Goal: Register for event/course

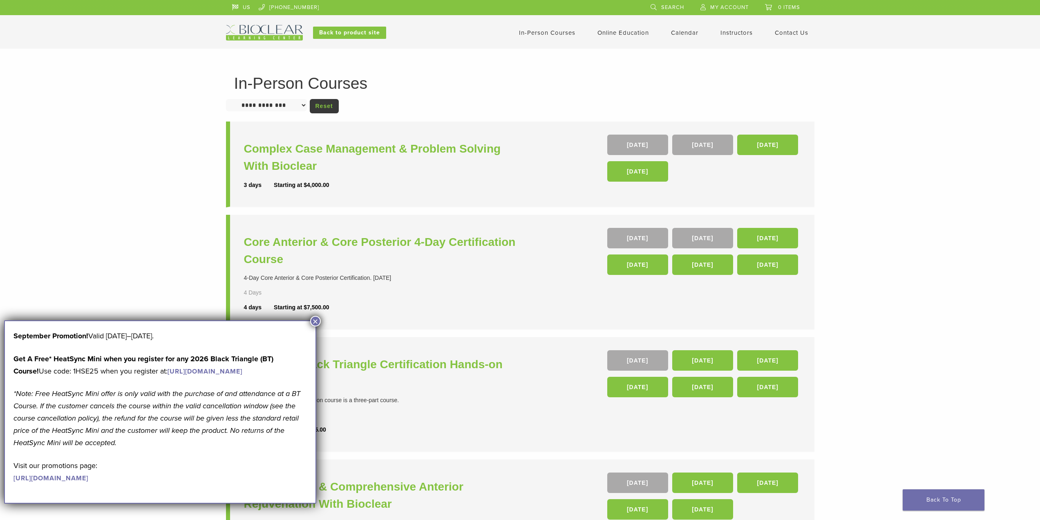
click at [318, 322] on button "×" at bounding box center [315, 321] width 11 height 11
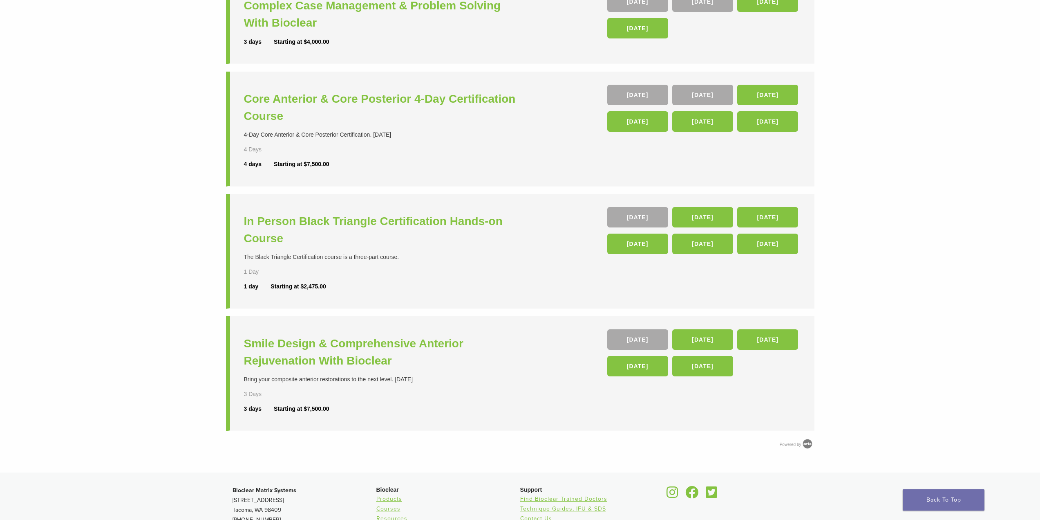
scroll to position [146, 0]
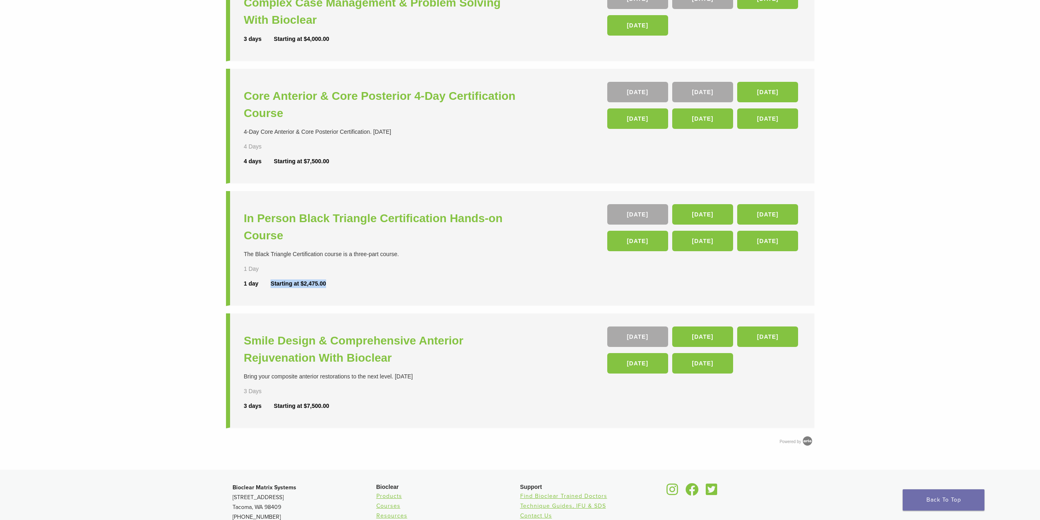
drag, startPoint x: 268, startPoint y: 285, endPoint x: 346, endPoint y: 284, distance: 78.1
click at [341, 286] on div "1 day Starting at $2,475.00" at bounding box center [383, 283] width 278 height 9
click at [346, 284] on div "1 day Starting at $2,475.00" at bounding box center [383, 283] width 278 height 9
drag, startPoint x: 331, startPoint y: 285, endPoint x: 355, endPoint y: 293, distance: 25.3
click at [355, 293] on li "In Person Black Triangle Certification Hands-on Course The Black Triangle Certi…" at bounding box center [520, 248] width 589 height 115
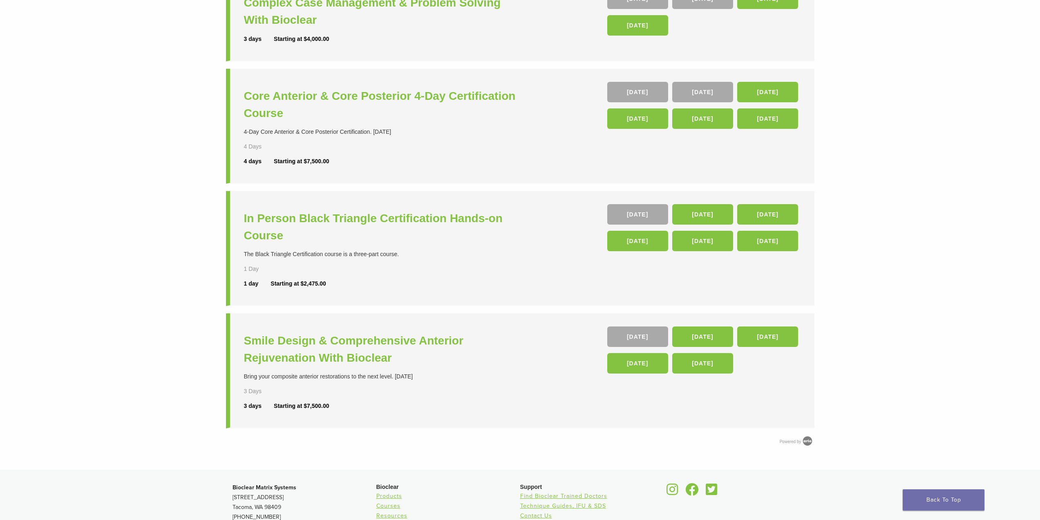
click at [393, 287] on div "1 day Starting at $2,475.00" at bounding box center [383, 283] width 278 height 9
click at [352, 271] on div "In Person Black Triangle Certification Hands-on Course The Black Triangle Certi…" at bounding box center [383, 248] width 278 height 88
drag, startPoint x: 382, startPoint y: 283, endPoint x: 379, endPoint y: 290, distance: 7.4
click at [379, 290] on div "In Person Black Triangle Certification Hands-on Course The Black Triangle Certi…" at bounding box center [383, 248] width 278 height 88
click at [402, 287] on div "1 day Starting at $2,475.00" at bounding box center [383, 283] width 278 height 9
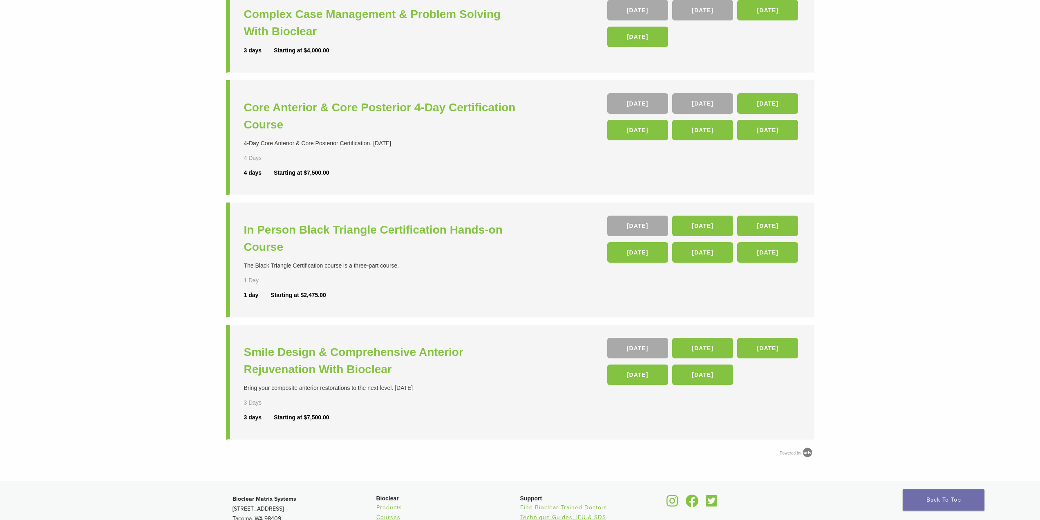
scroll to position [136, 0]
